Goal: Information Seeking & Learning: Learn about a topic

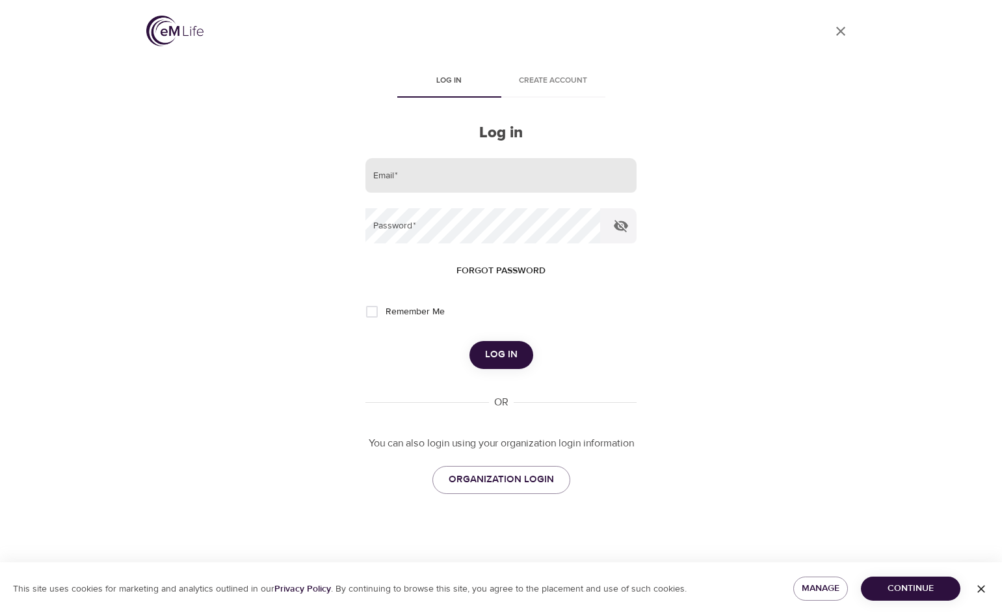
click at [459, 170] on input "email" at bounding box center [501, 175] width 271 height 35
type input "[EMAIL_ADDRESS][DOMAIN_NAME]"
click at [470, 341] on button "Log in" at bounding box center [502, 354] width 64 height 27
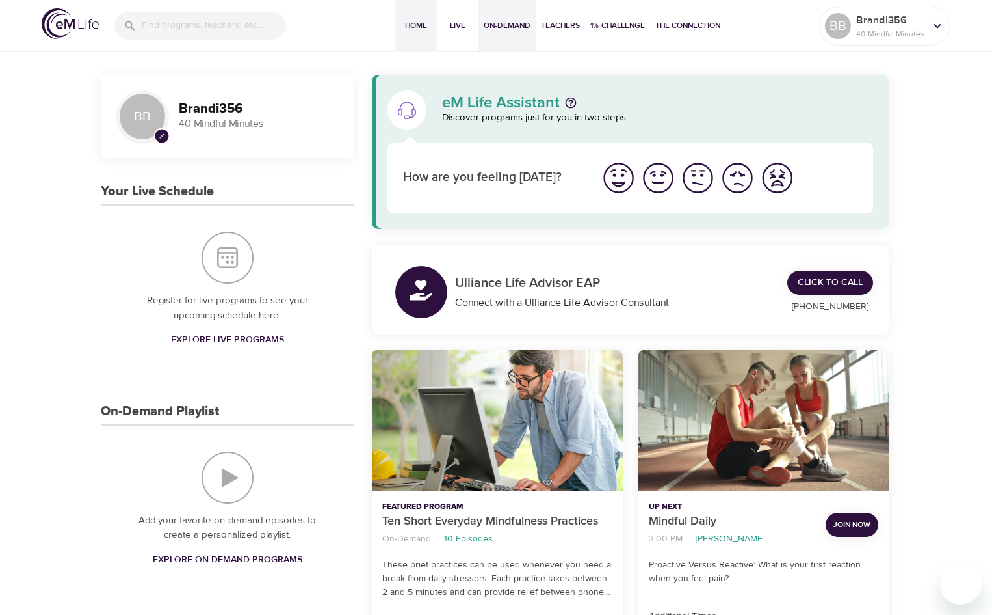
click at [516, 24] on span "On-Demand" at bounding box center [507, 26] width 47 height 14
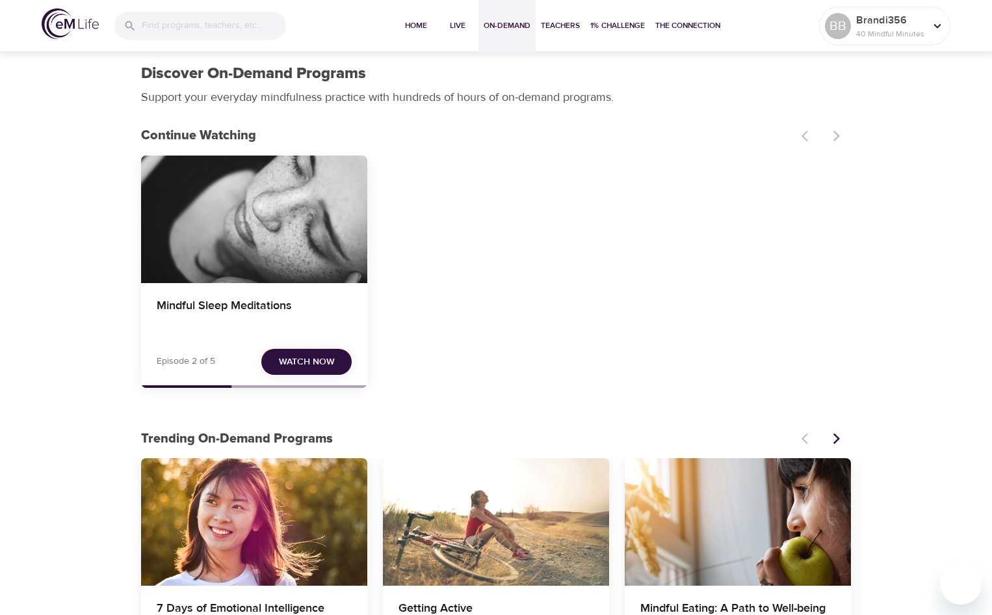
click at [81, 21] on img at bounding box center [70, 23] width 57 height 31
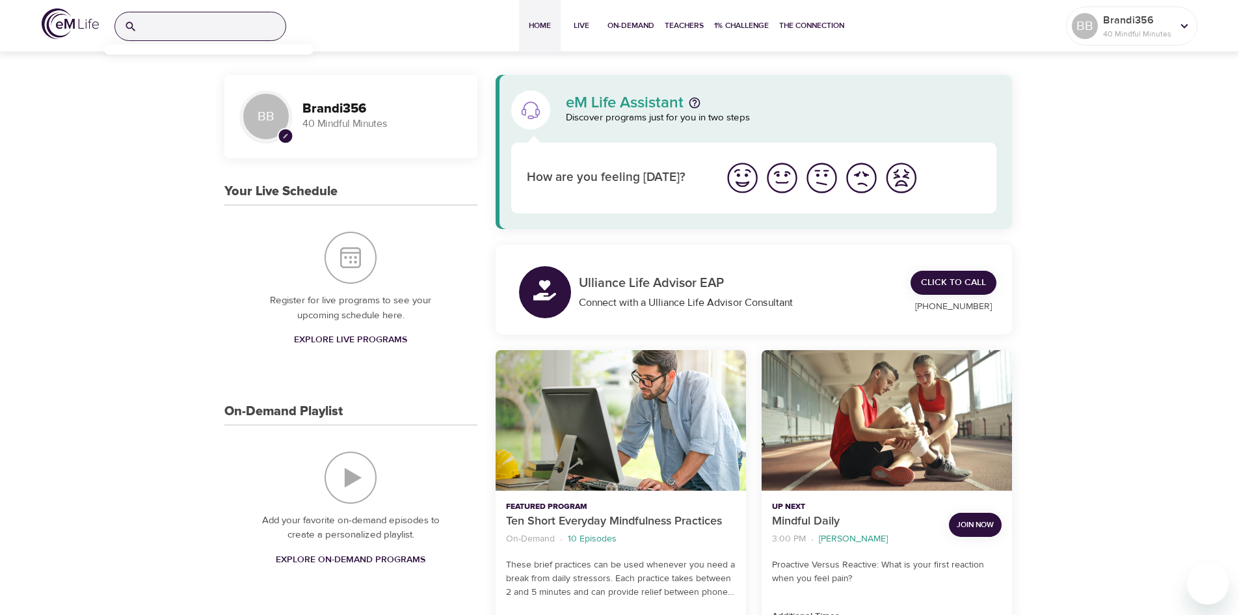
click at [208, 29] on input "search" at bounding box center [213, 26] width 143 height 28
click at [614, 27] on span "On-Demand" at bounding box center [630, 26] width 47 height 14
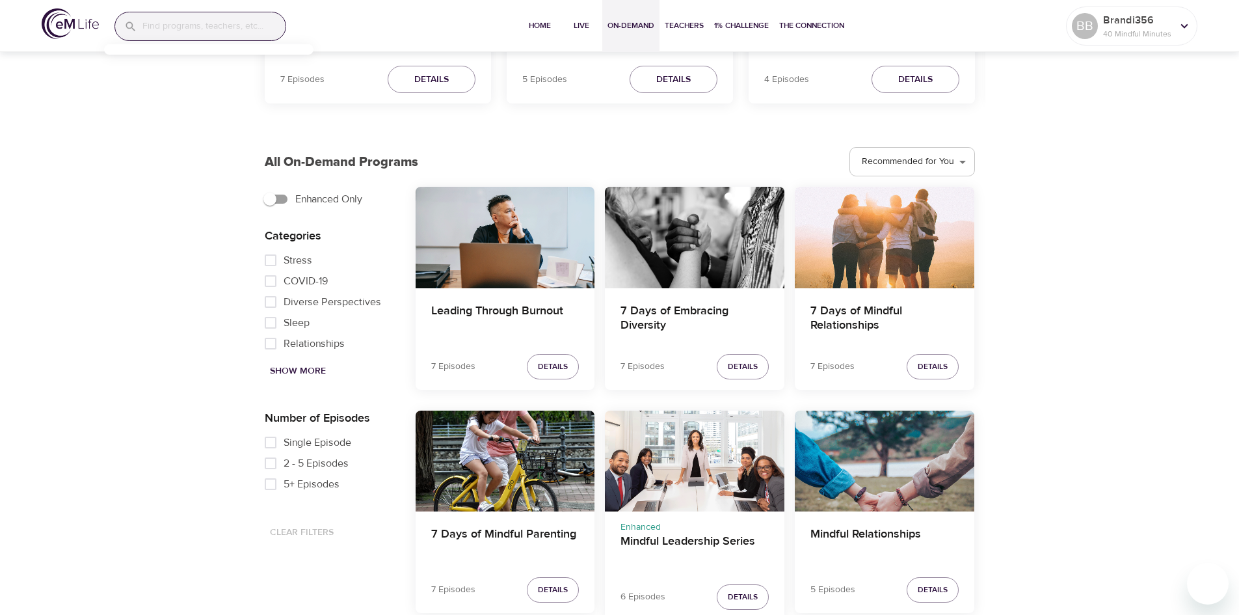
scroll to position [650, 0]
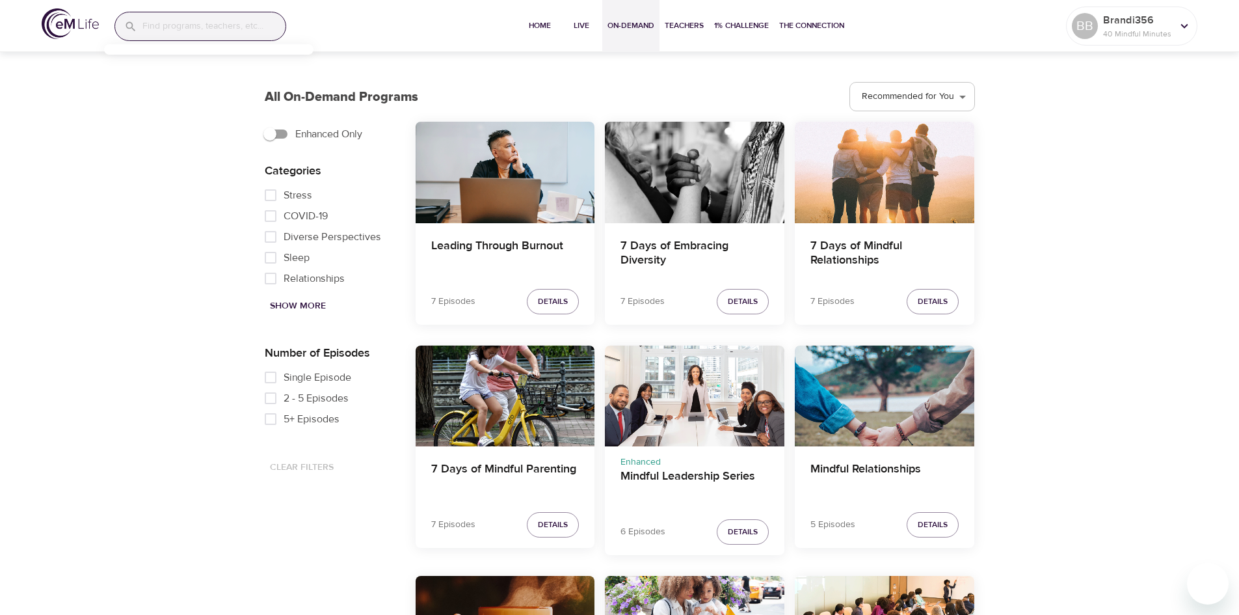
click at [313, 300] on span "Show More" at bounding box center [298, 306] width 56 height 16
click at [310, 317] on button "Show Less" at bounding box center [295, 306] width 60 height 24
click at [310, 317] on button "Show More" at bounding box center [298, 306] width 66 height 24
click at [310, 317] on button "Show Less" at bounding box center [295, 306] width 60 height 24
click at [310, 317] on button "Show More" at bounding box center [298, 306] width 66 height 24
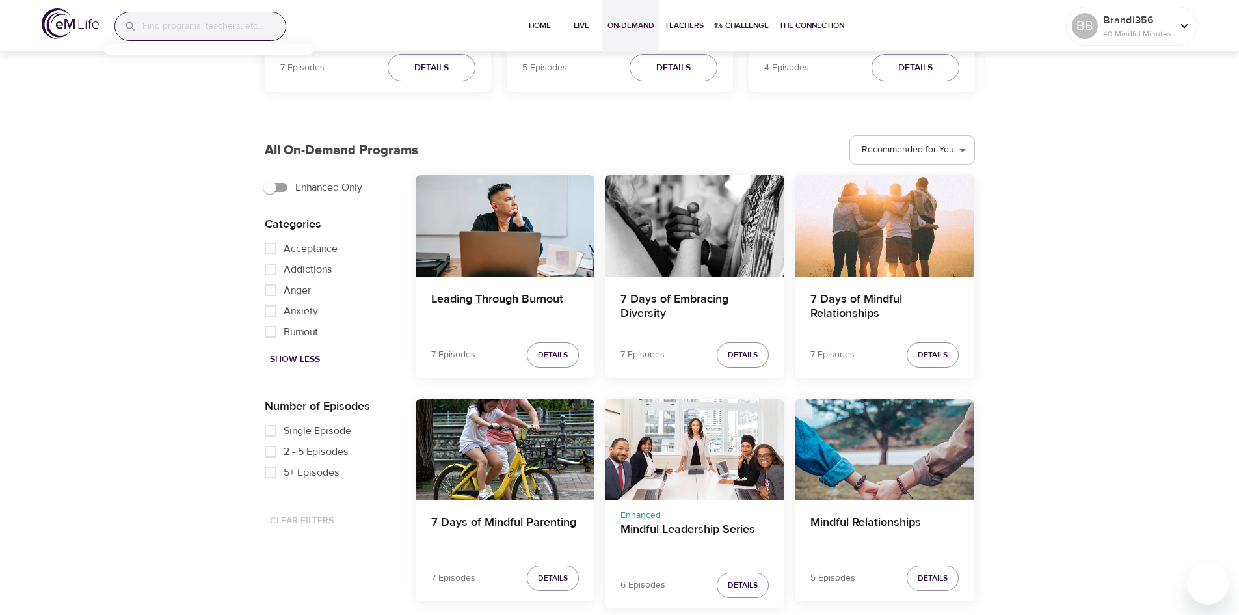
scroll to position [455, 0]
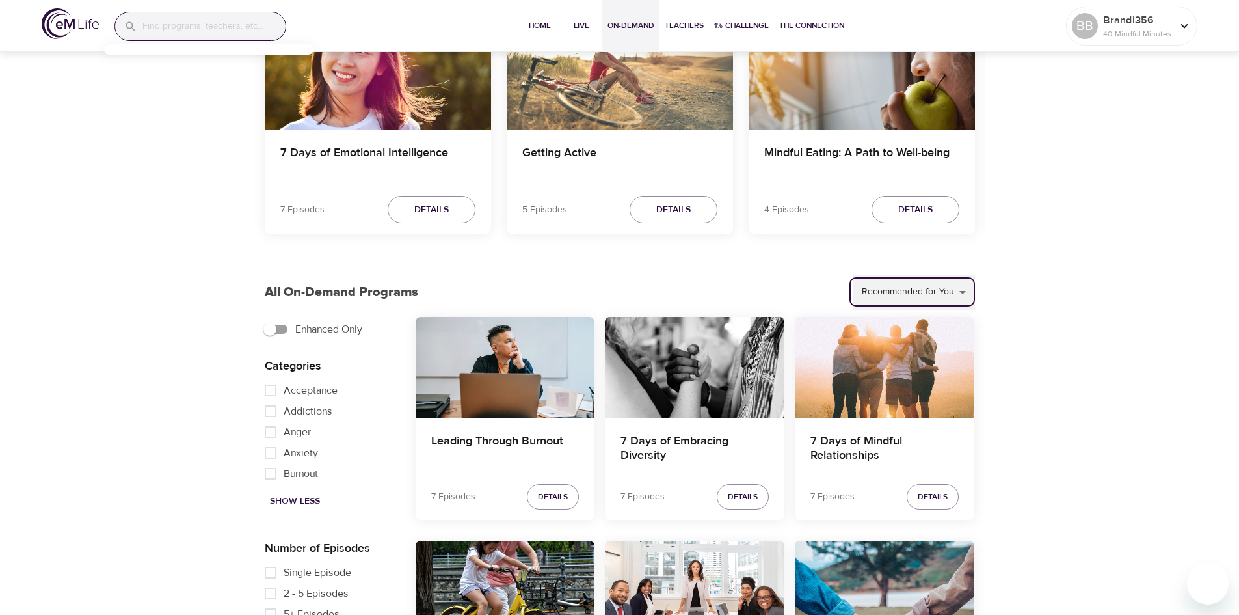
click at [953, 295] on select "Recommended for You Trending Now Recently Added" at bounding box center [914, 291] width 122 height 35
select select "recent"
click at [853, 274] on select "Recommended for You Trending Now Recently Added" at bounding box center [914, 291] width 122 height 35
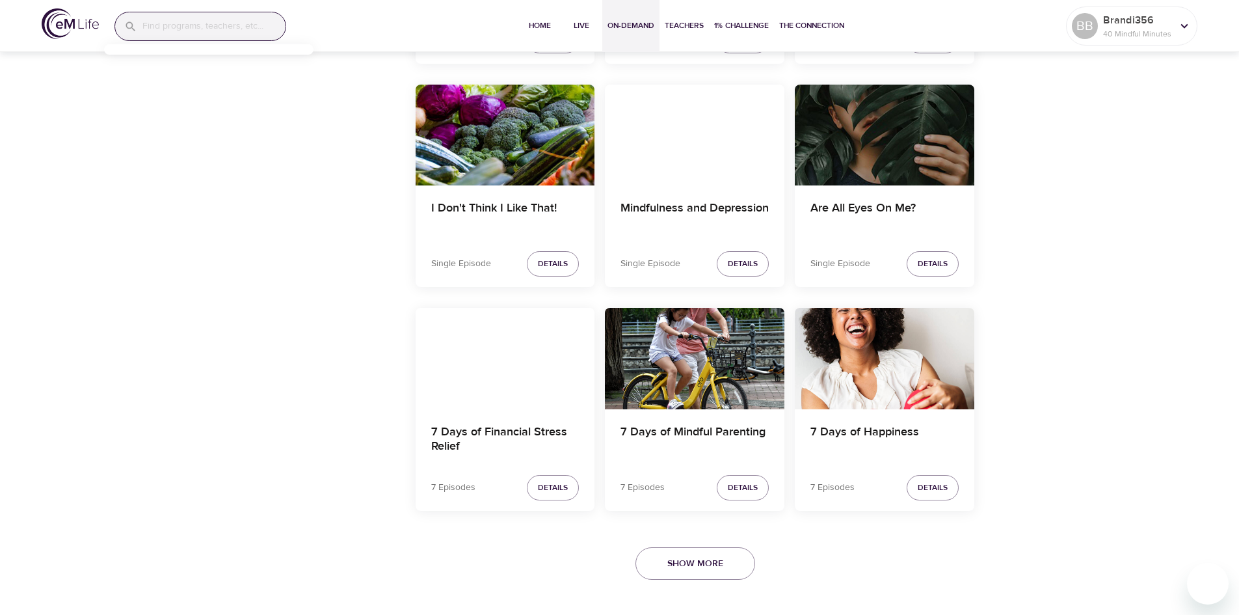
scroll to position [2475, 0]
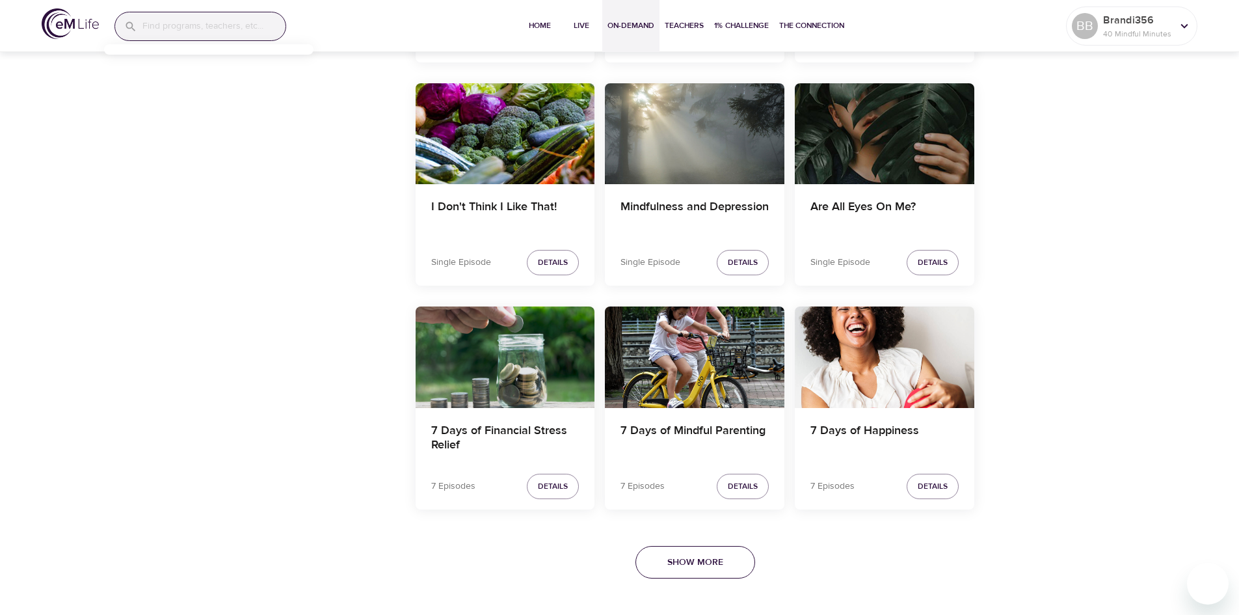
click at [700, 560] on span "Show More" at bounding box center [695, 562] width 56 height 16
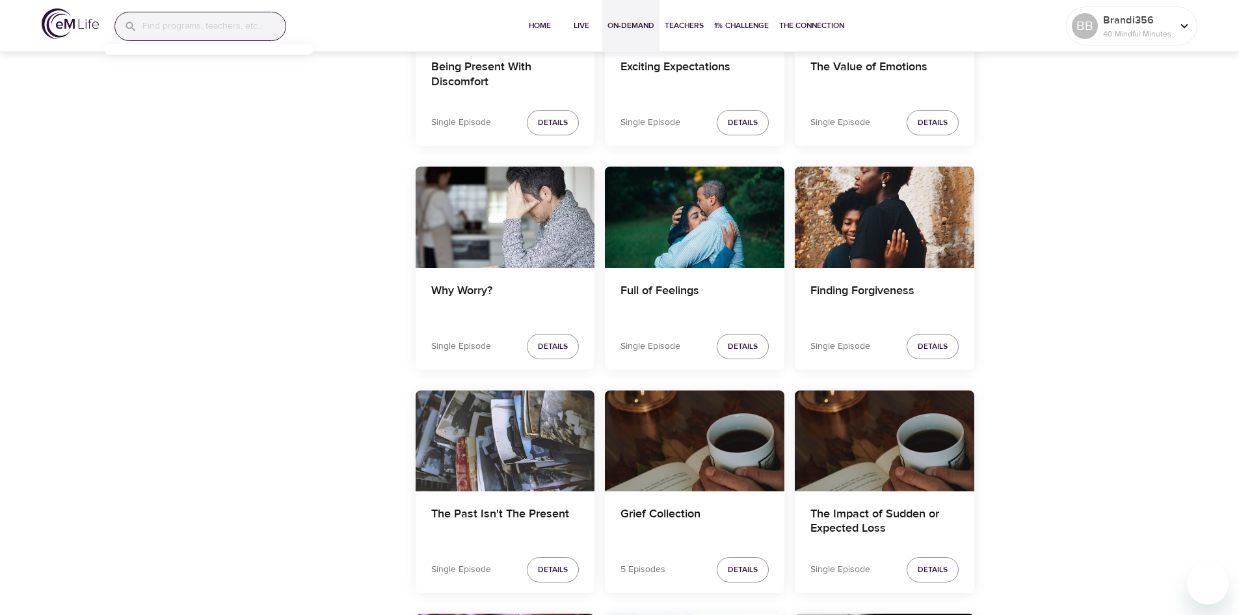
scroll to position [5532, 0]
